Goal: Navigation & Orientation: Find specific page/section

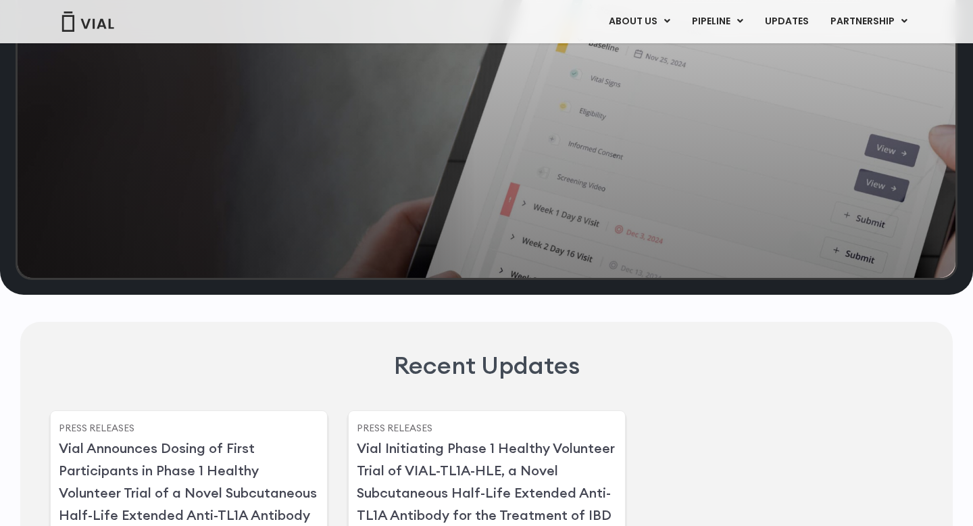
scroll to position [2979, 0]
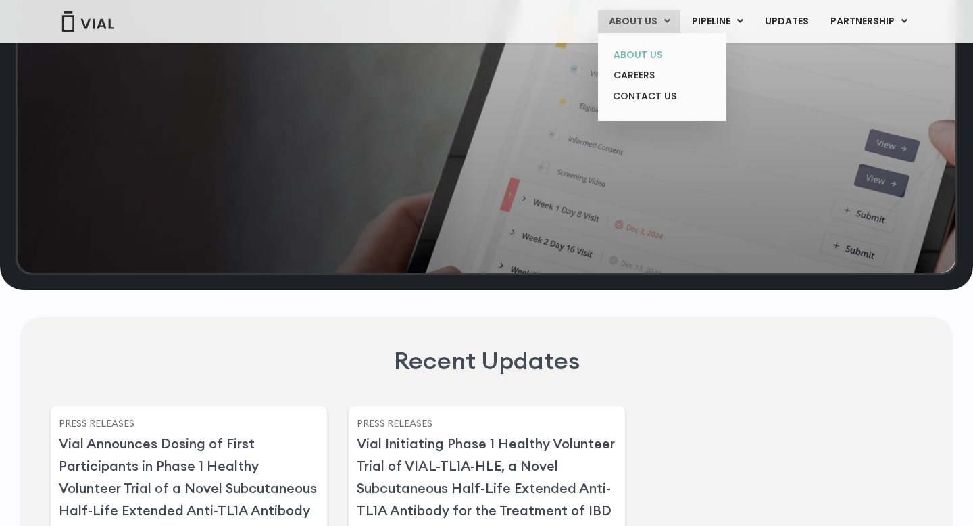
click at [651, 60] on link "ABOUT US" at bounding box center [662, 55] width 118 height 21
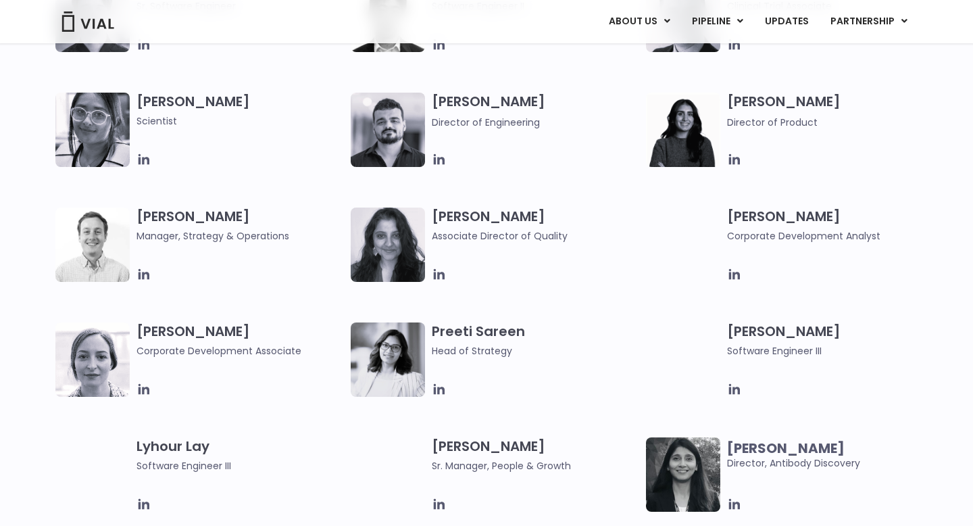
scroll to position [1731, 0]
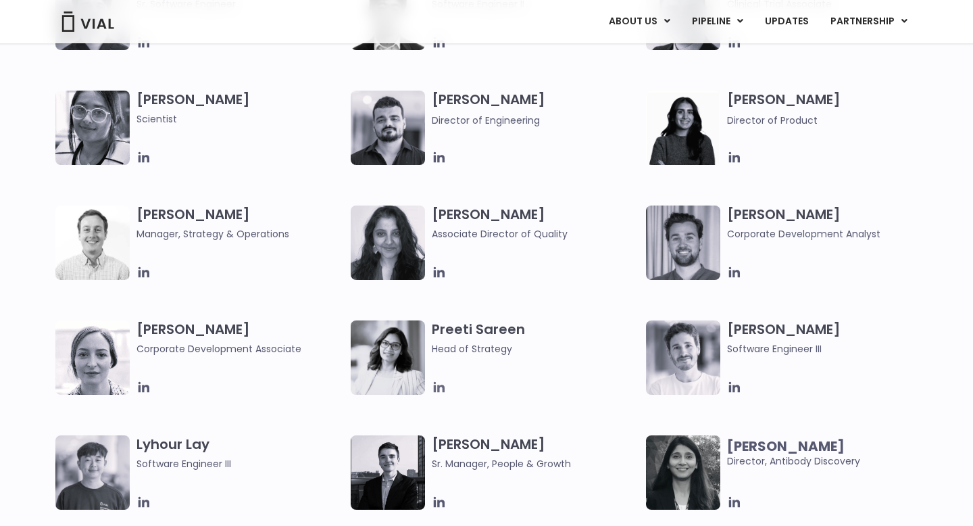
click at [441, 384] on icon at bounding box center [439, 387] width 15 height 15
